Goal: Task Accomplishment & Management: Manage account settings

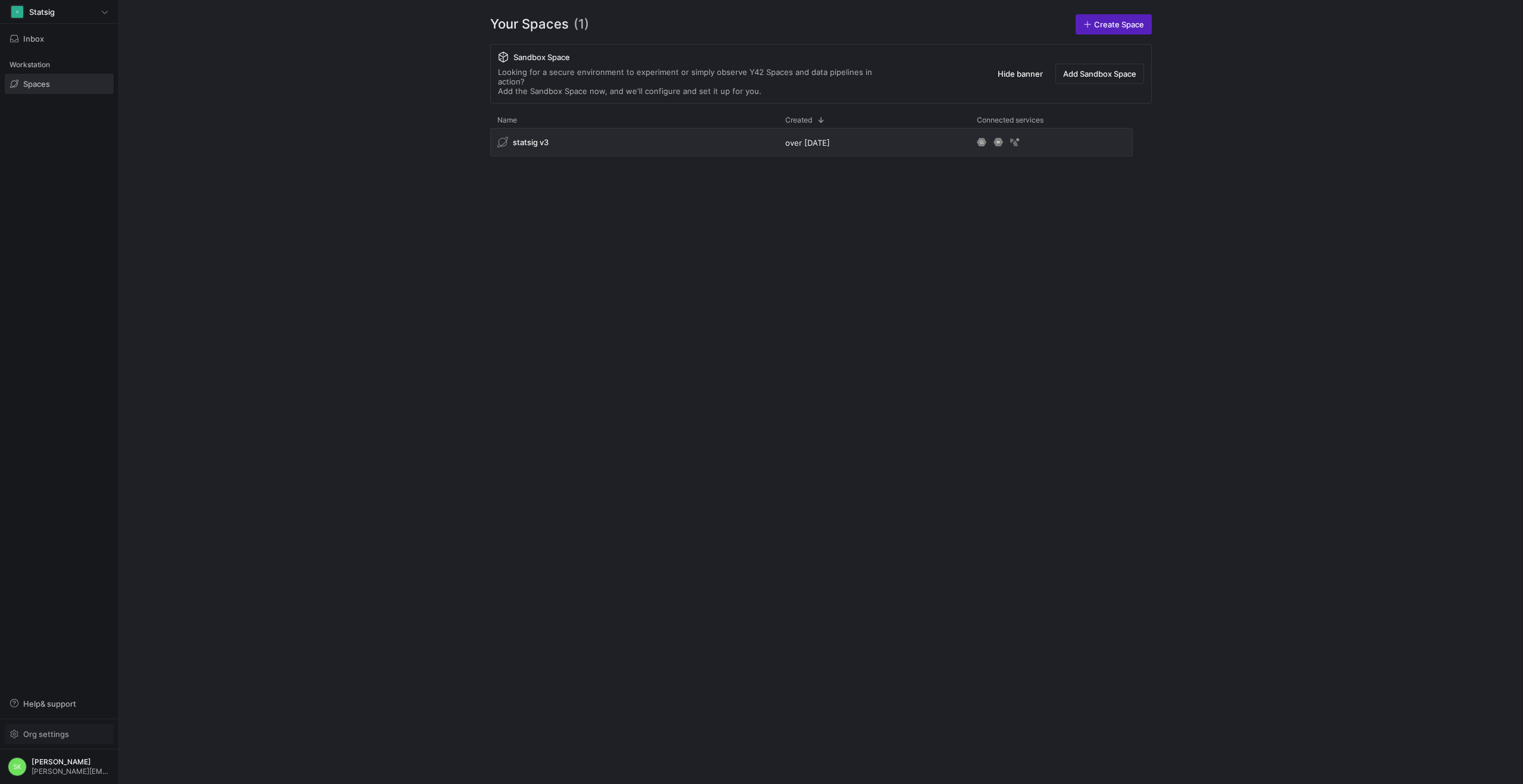
click at [42, 729] on span "Org settings" at bounding box center [46, 734] width 46 height 9
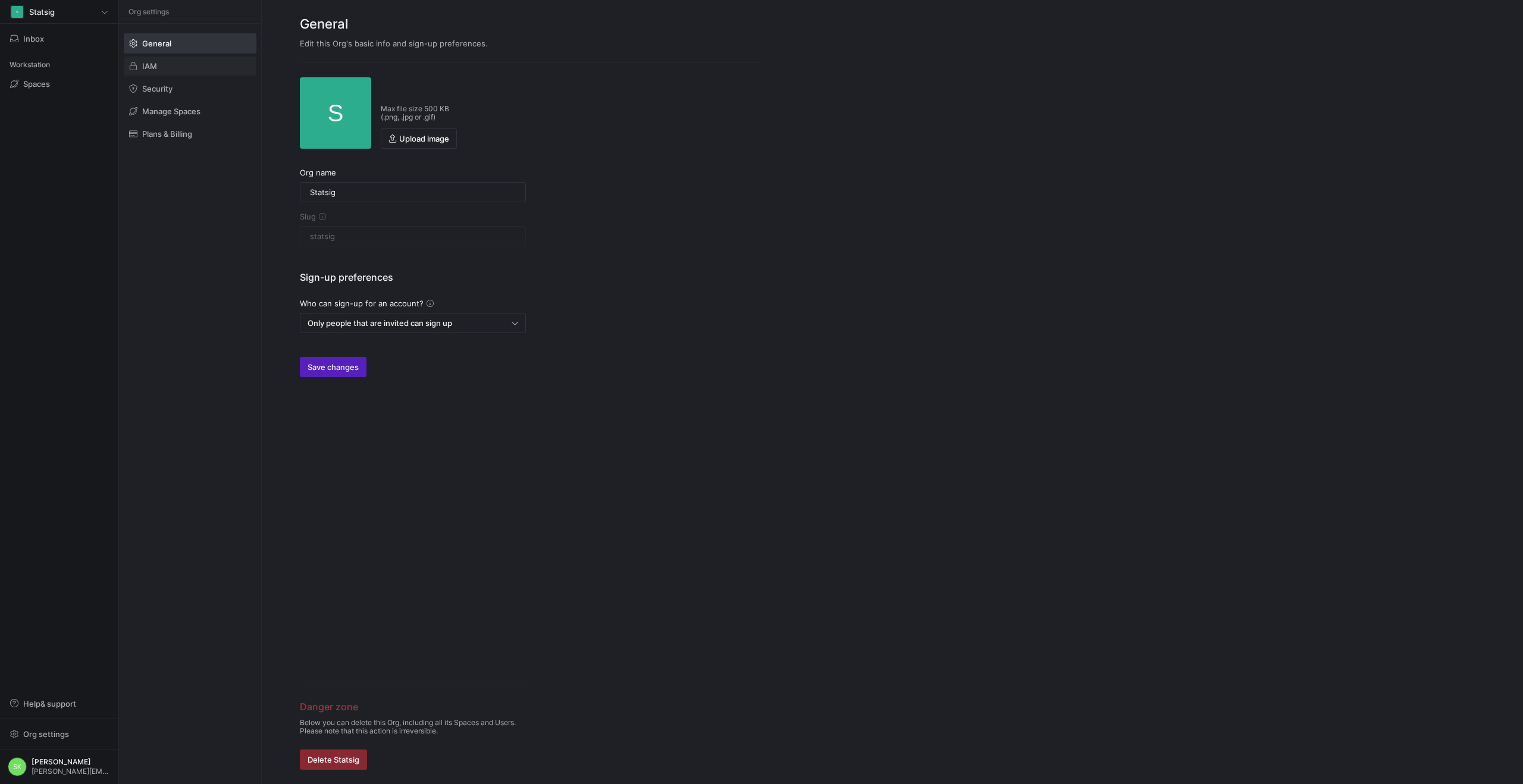
click at [181, 76] on span at bounding box center [189, 66] width 131 height 19
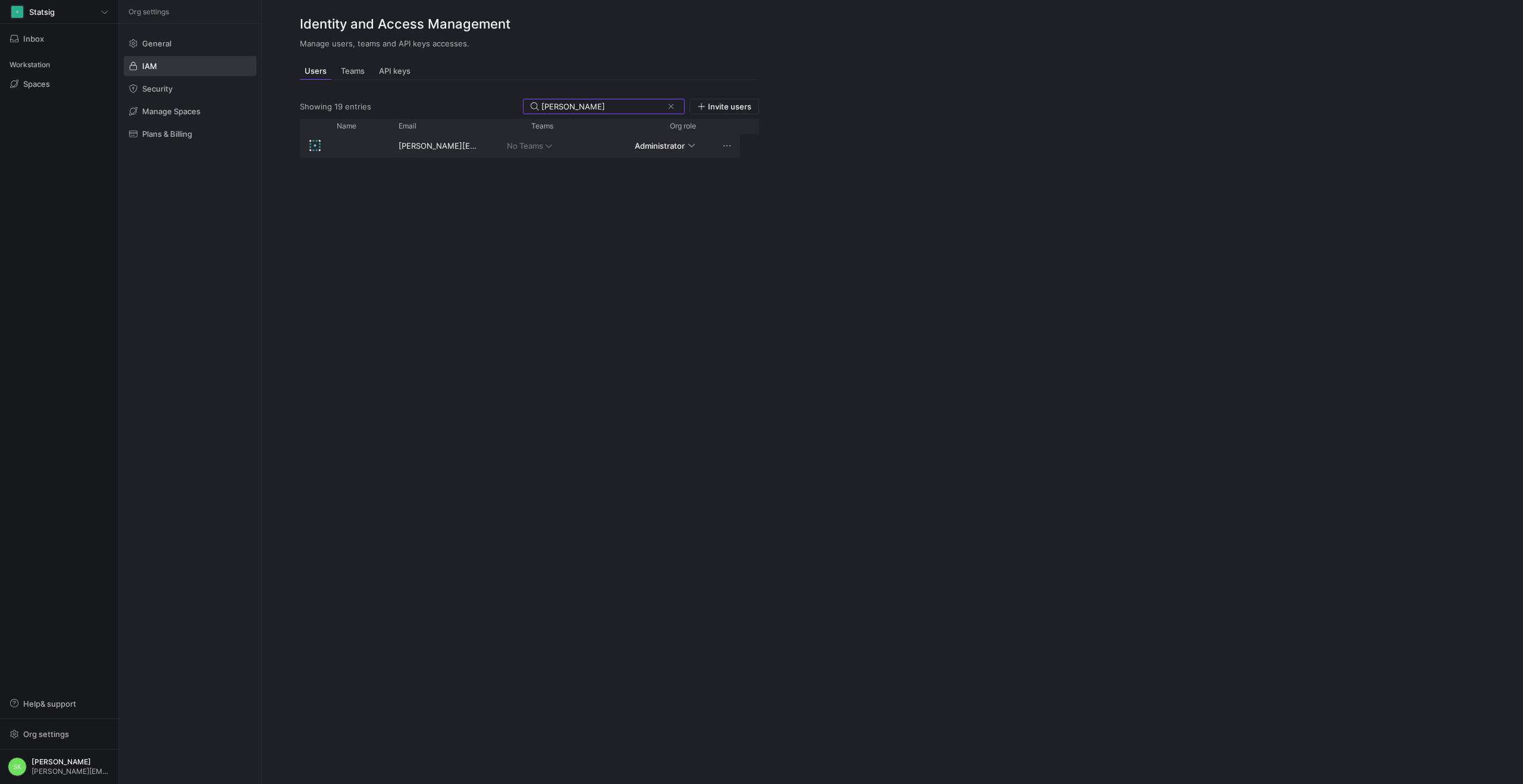
type input "[PERSON_NAME]"
click at [551, 155] on mat-form-field "No Teams" at bounding box center [525, 146] width 68 height 19
click at [557, 155] on mat-form-field "No Teams" at bounding box center [525, 146] width 68 height 19
click at [674, 252] on div "[PERSON_NAME][EMAIL_ADDRESS][DOMAIN_NAME] No Teams Administrator" at bounding box center [529, 452] width 459 height 636
click at [541, 111] on input "[PERSON_NAME]" at bounding box center [602, 107] width 121 height 9
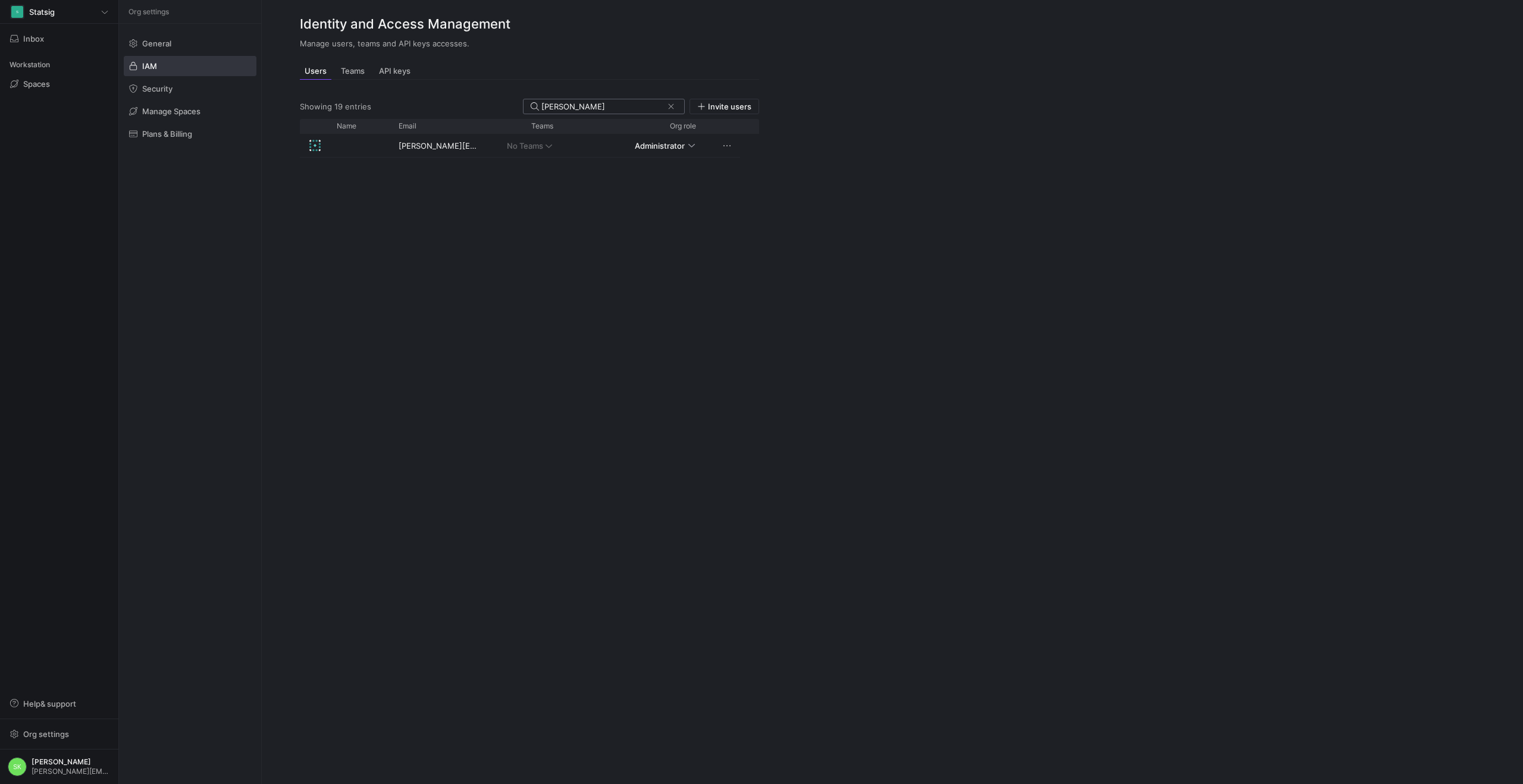
click at [541, 111] on input "[PERSON_NAME]" at bounding box center [602, 107] width 121 height 9
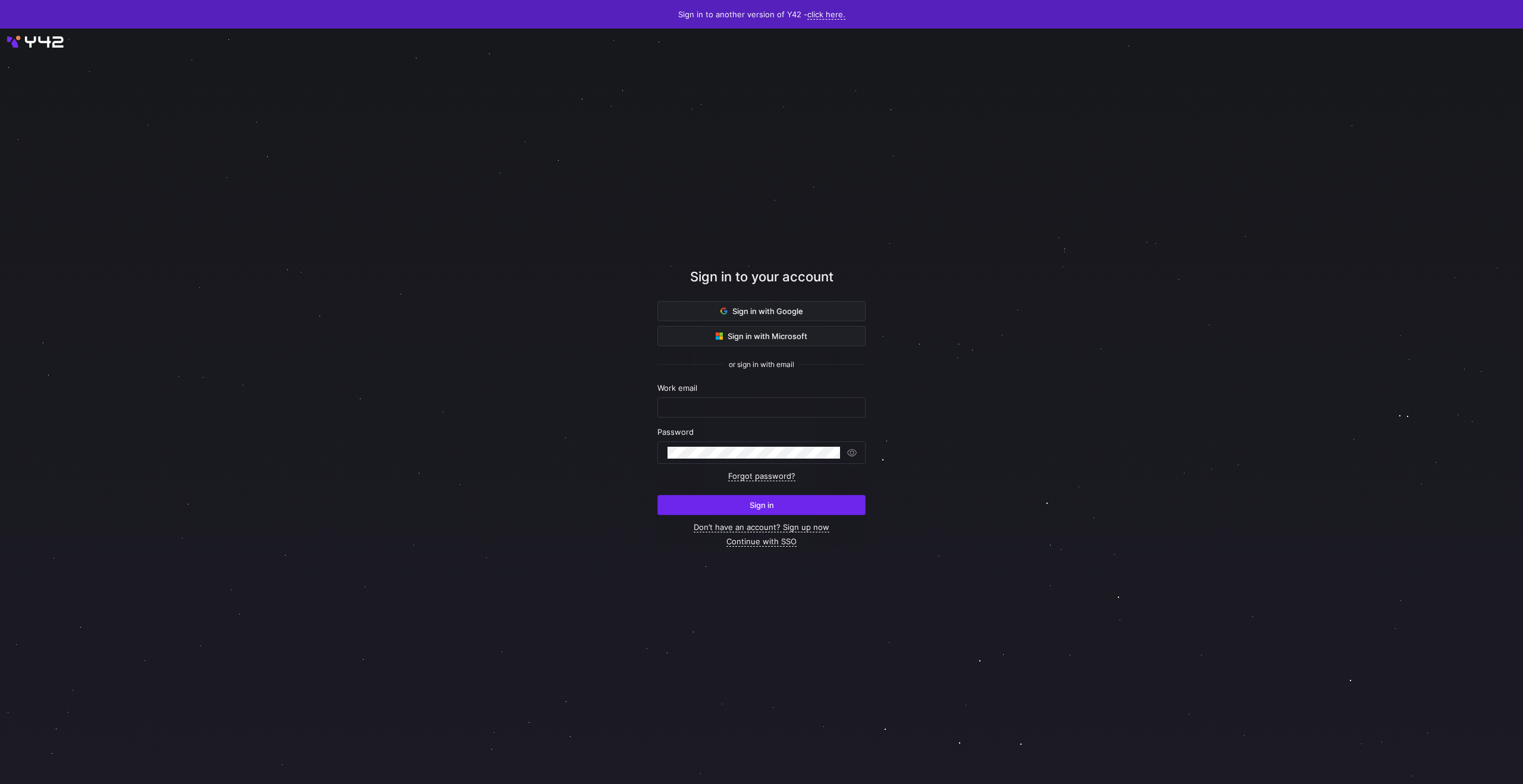
type input "[PERSON_NAME][EMAIL_ADDRESS][DOMAIN_NAME]"
click at [756, 510] on span "Sign in" at bounding box center [762, 505] width 24 height 9
